Goal: Task Accomplishment & Management: Manage account settings

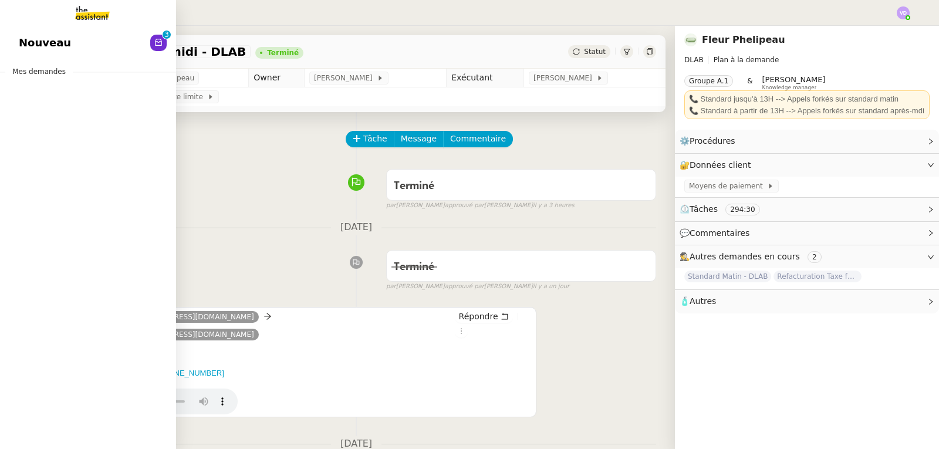
click at [15, 140] on div "Nouveau 0 1 2 3 4 5 6 7 8 9 Mes demandes" at bounding box center [88, 237] width 176 height 423
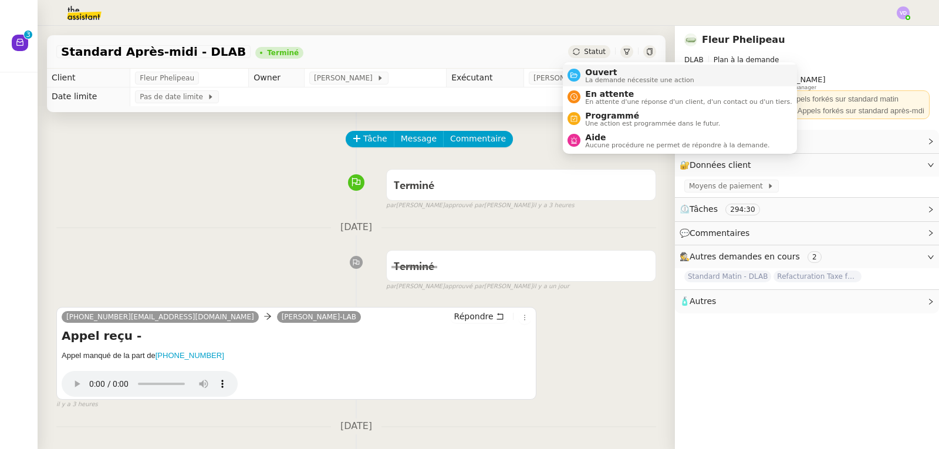
click at [587, 75] on span "Ouvert" at bounding box center [639, 72] width 109 height 9
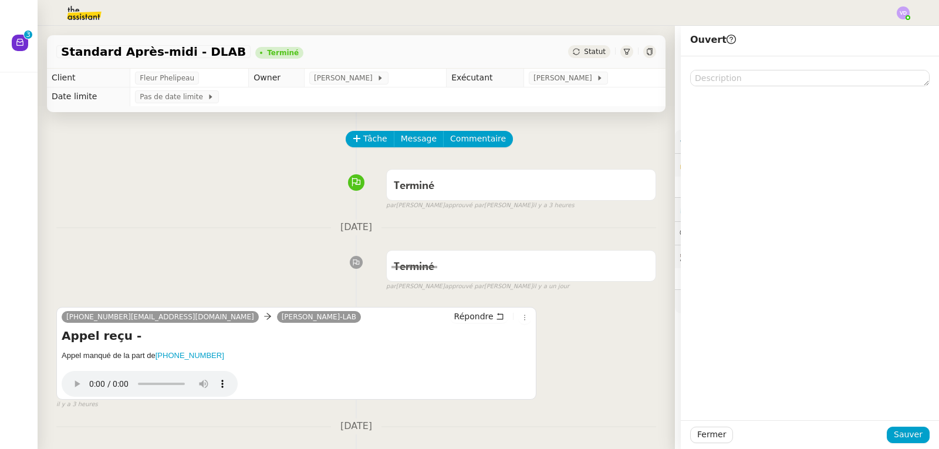
click at [263, 185] on div "Terminé false par [PERSON_NAME] approuvé par [PERSON_NAME] il y a 3 heures" at bounding box center [356, 187] width 600 height 47
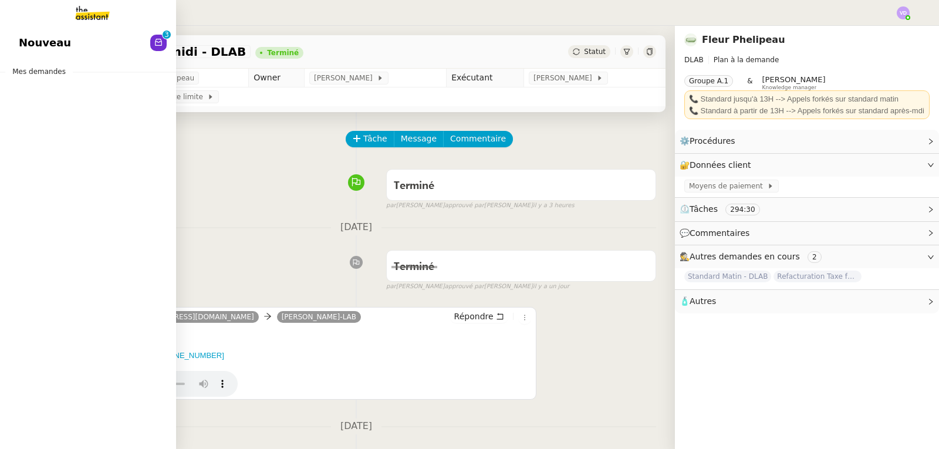
click at [35, 41] on span "Nouveau" at bounding box center [45, 43] width 52 height 18
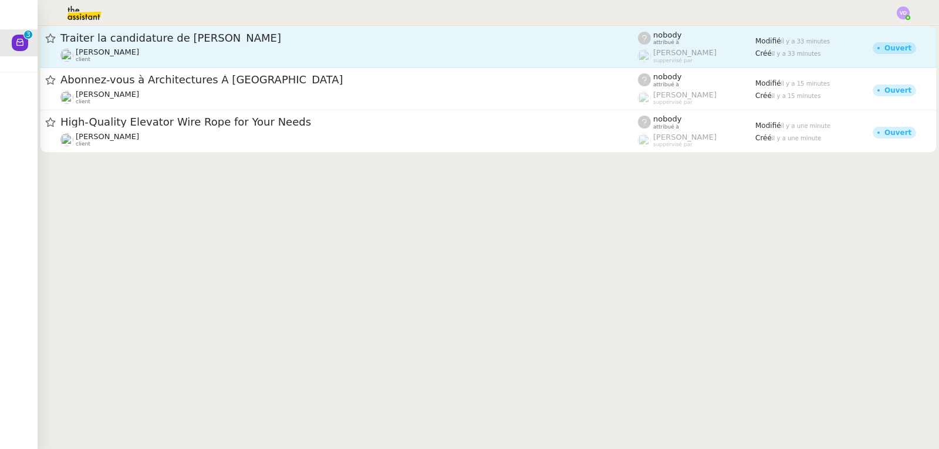
click at [271, 61] on div "[PERSON_NAME] client" at bounding box center [349, 55] width 578 height 15
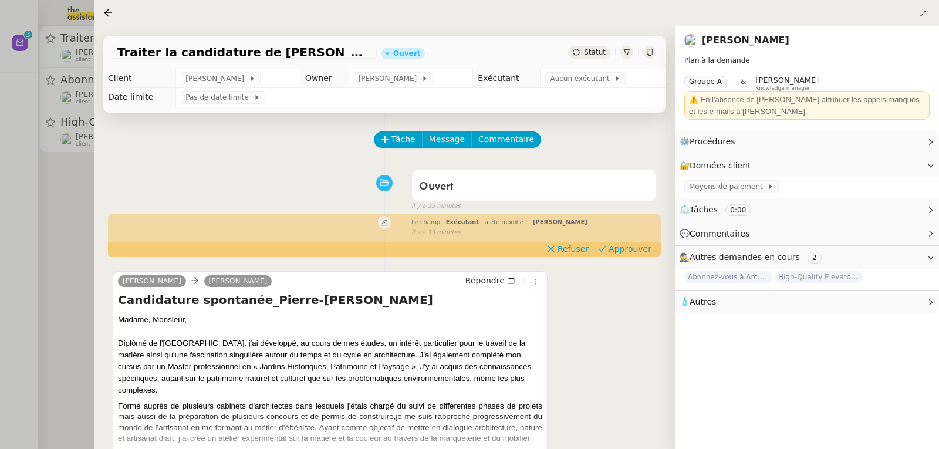
click at [72, 187] on div at bounding box center [469, 224] width 939 height 449
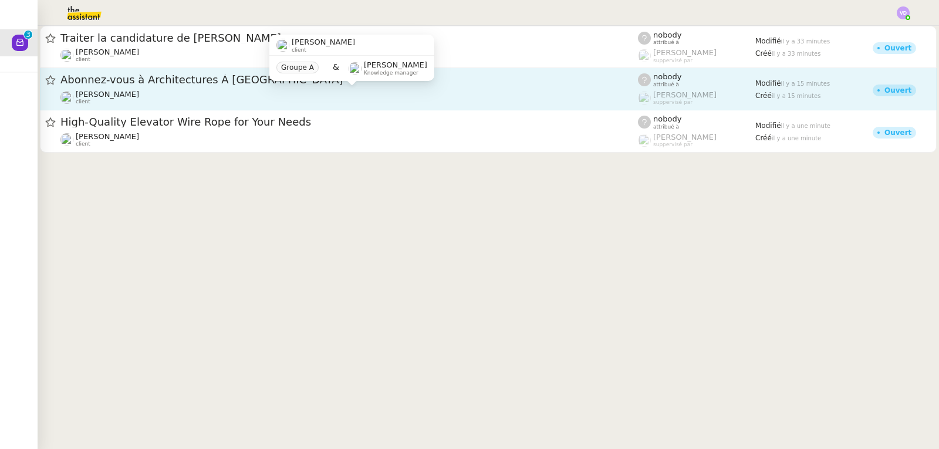
click at [166, 92] on div "[PERSON_NAME] client" at bounding box center [349, 97] width 578 height 15
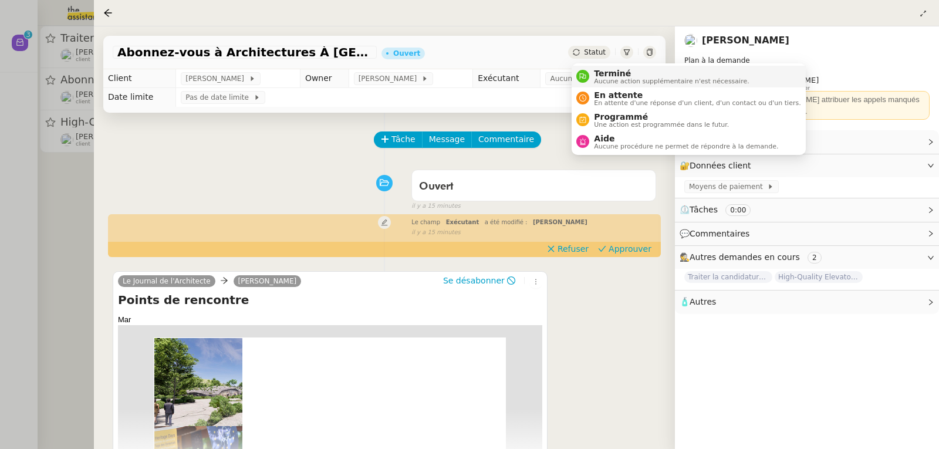
click at [598, 70] on span "Terminé" at bounding box center [671, 73] width 155 height 9
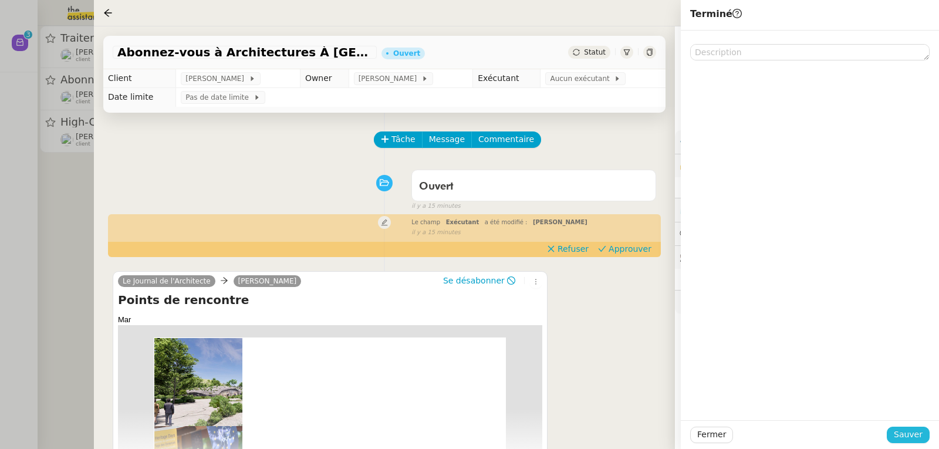
click at [900, 438] on span "Sauver" at bounding box center [908, 435] width 29 height 14
click at [36, 214] on div at bounding box center [469, 224] width 939 height 449
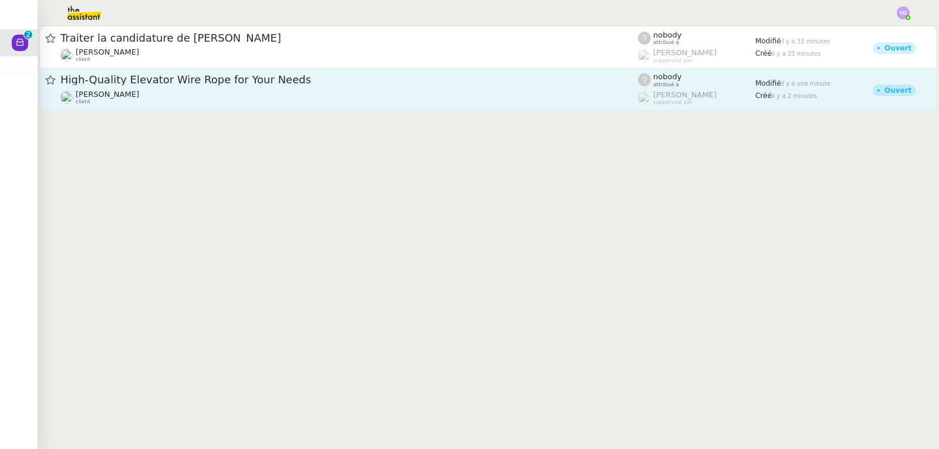
click at [134, 100] on div "[PERSON_NAME] client" at bounding box center [107, 97] width 63 height 15
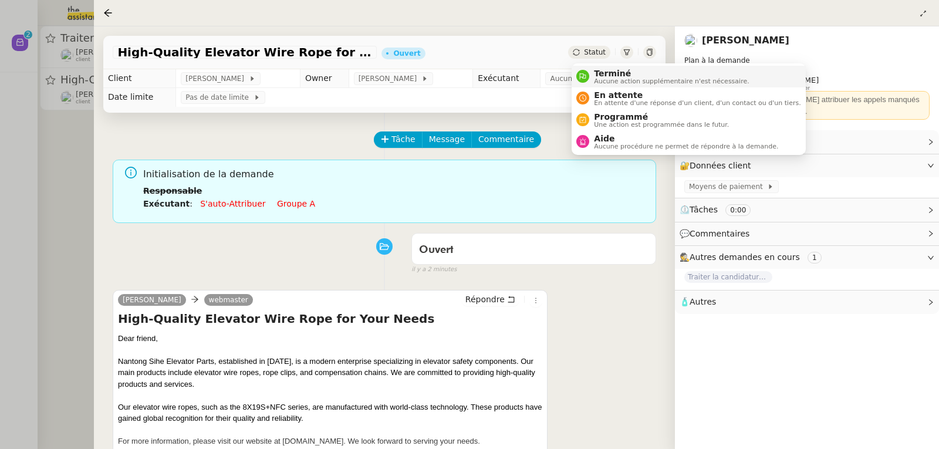
click at [603, 70] on span "Terminé" at bounding box center [671, 73] width 155 height 9
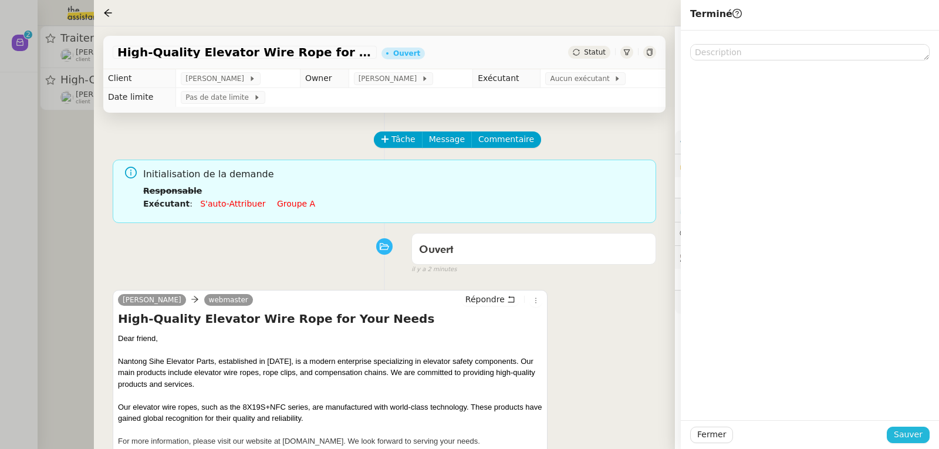
click at [901, 436] on span "Sauver" at bounding box center [908, 435] width 29 height 14
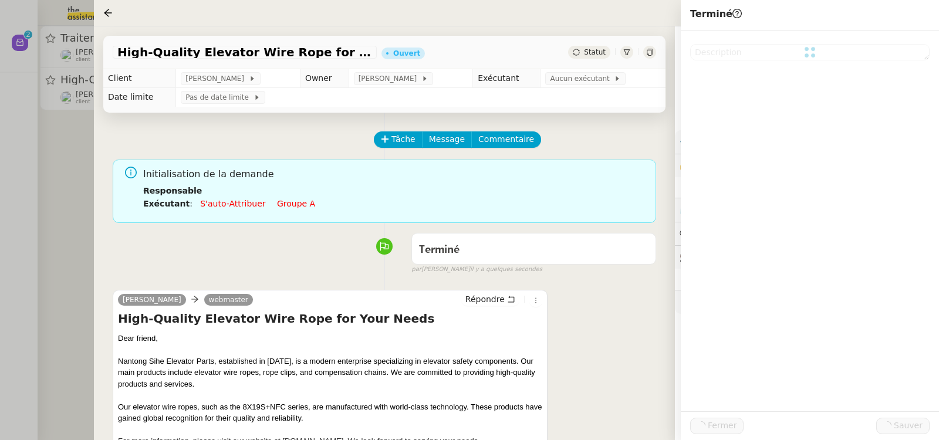
click at [0, 163] on div at bounding box center [469, 220] width 939 height 440
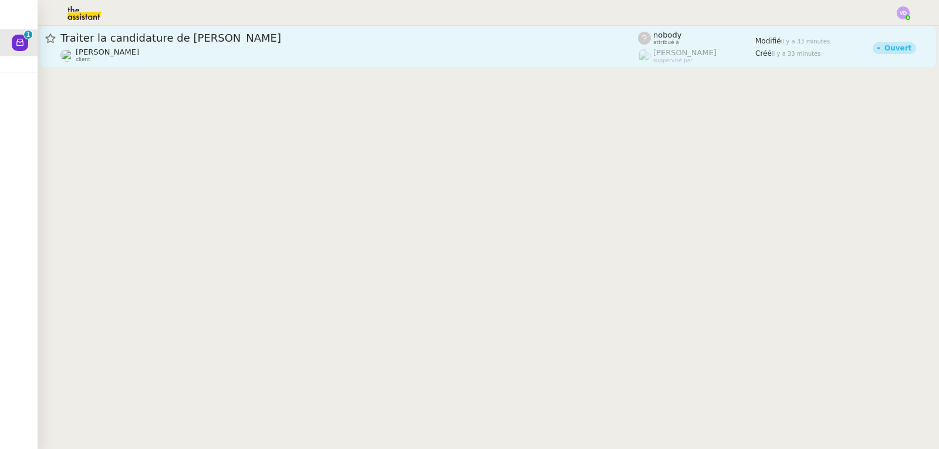
click at [117, 45] on div "Traiter la candidature de [PERSON_NAME]" at bounding box center [349, 38] width 578 height 14
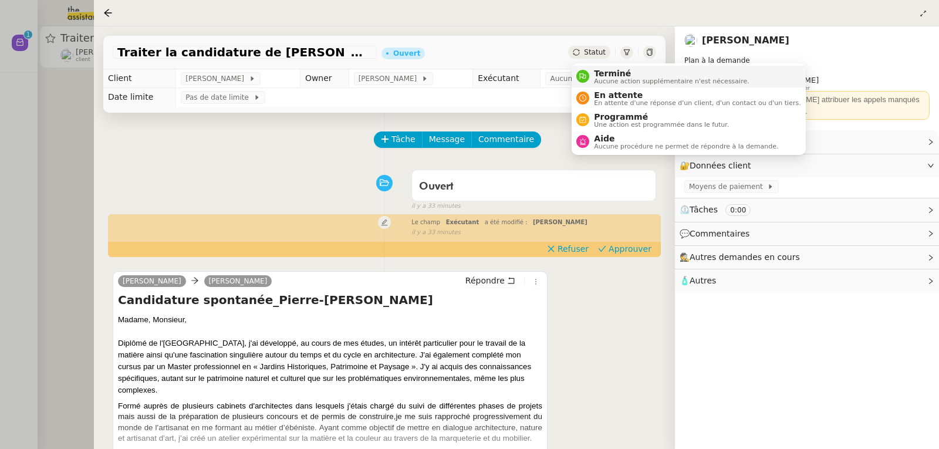
click at [604, 75] on span "Terminé" at bounding box center [671, 73] width 155 height 9
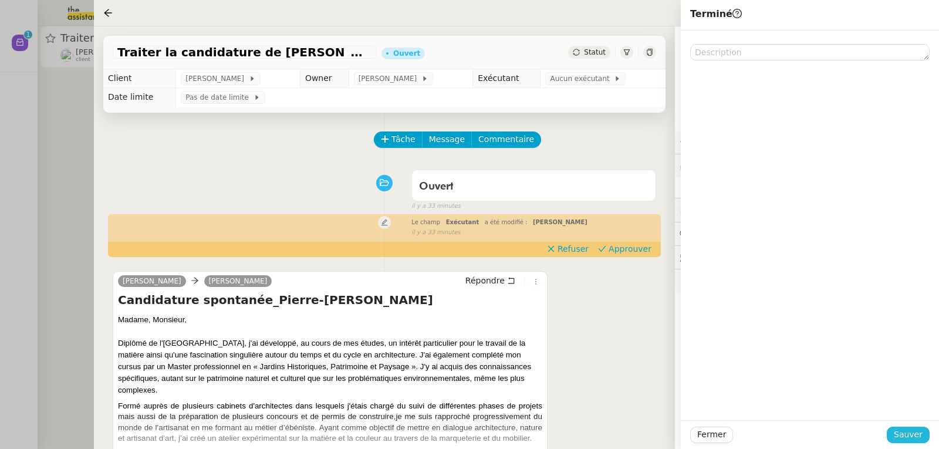
click at [908, 439] on span "Sauver" at bounding box center [908, 435] width 29 height 14
